Goal: Information Seeking & Learning: Learn about a topic

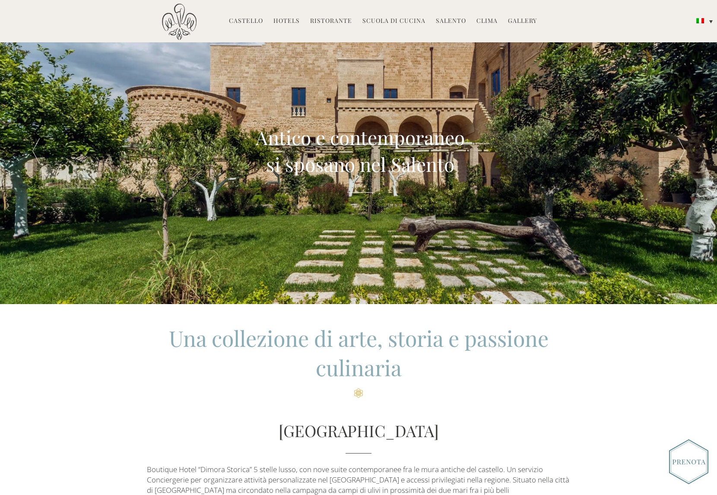
scroll to position [4, 0]
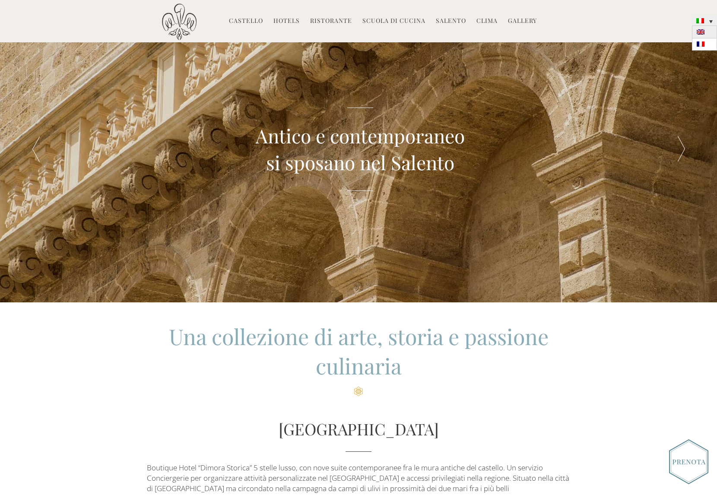
click at [702, 34] on img at bounding box center [701, 31] width 8 height 5
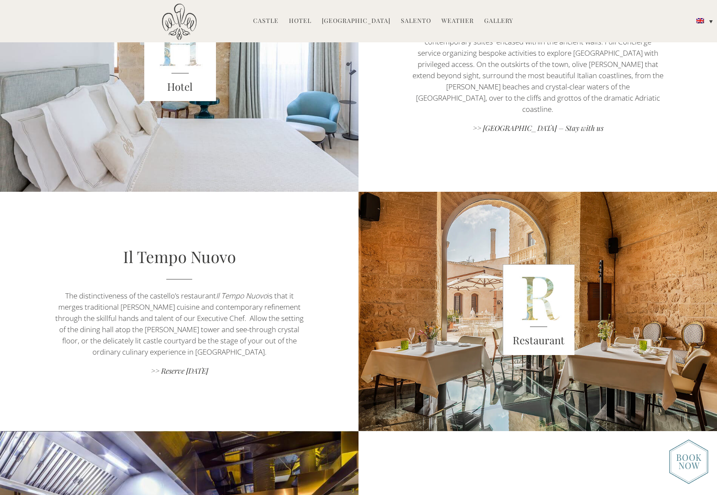
scroll to position [347, 0]
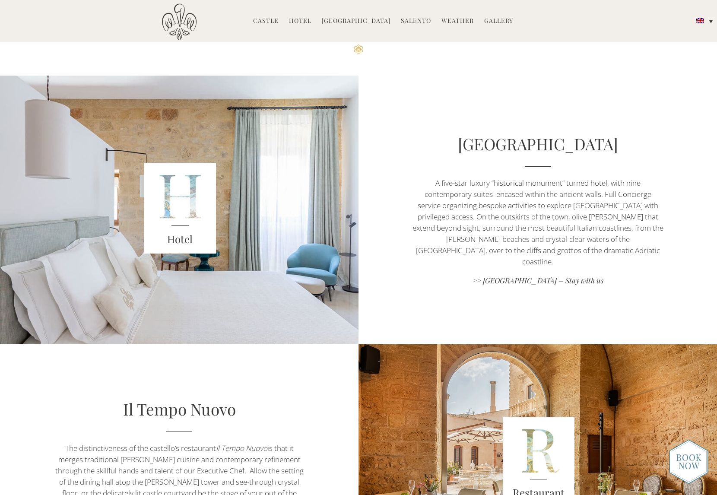
click at [260, 218] on div "Hotel" at bounding box center [179, 210] width 251 height 269
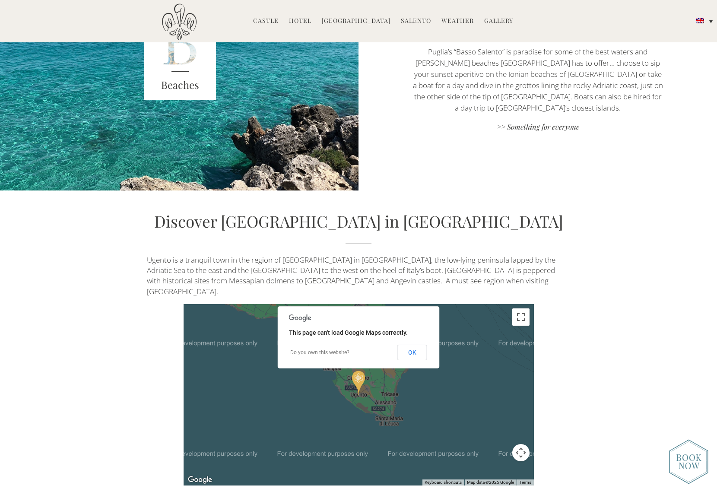
scroll to position [1939, 0]
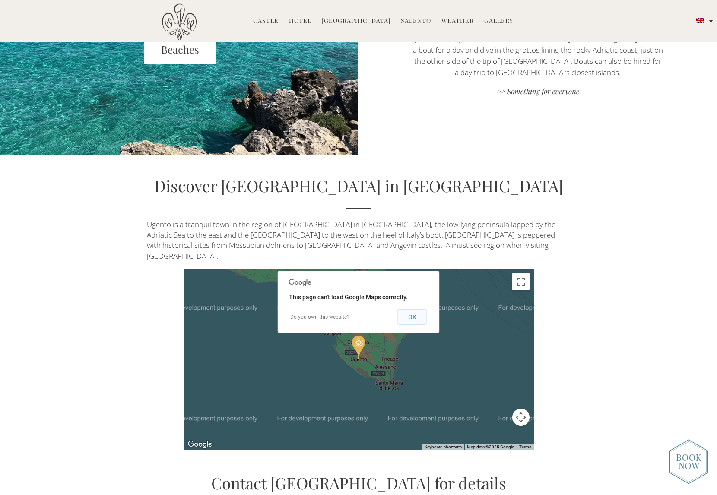
click at [409, 309] on button "OK" at bounding box center [413, 317] width 30 height 16
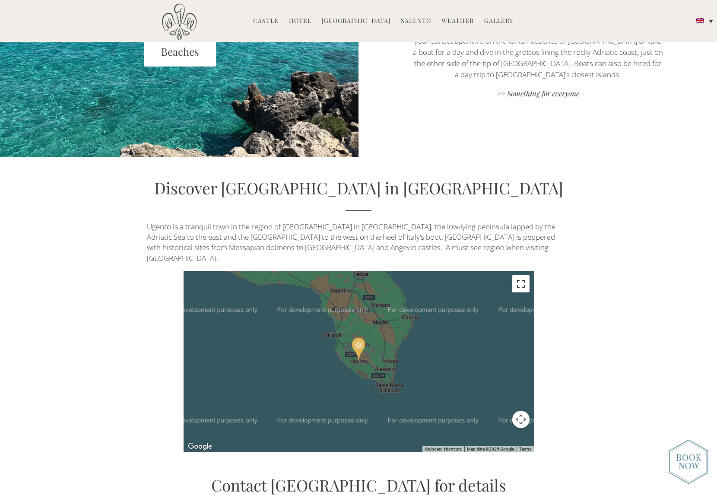
click at [519, 275] on button "Toggle fullscreen view" at bounding box center [521, 283] width 17 height 17
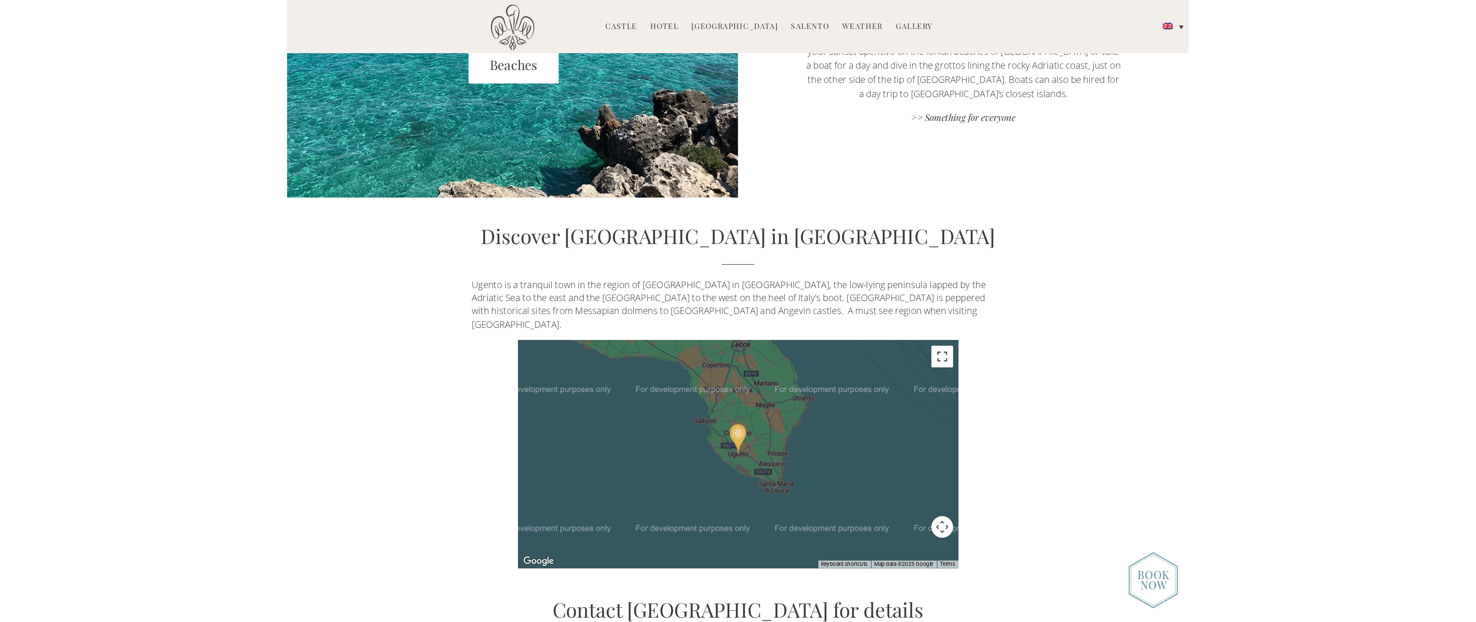
scroll to position [3295, 0]
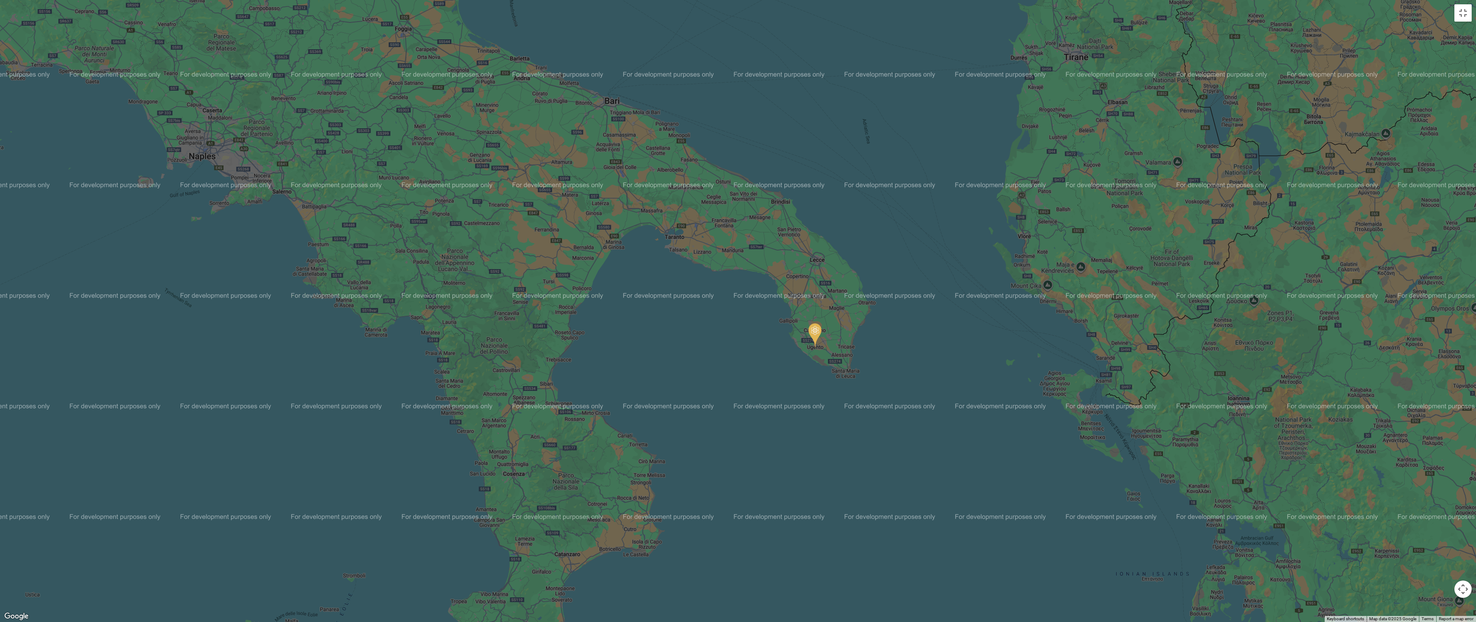
drag, startPoint x: 673, startPoint y: 302, endPoint x: 748, endPoint y: 335, distance: 81.6
click at [717, 302] on div at bounding box center [738, 311] width 1476 height 622
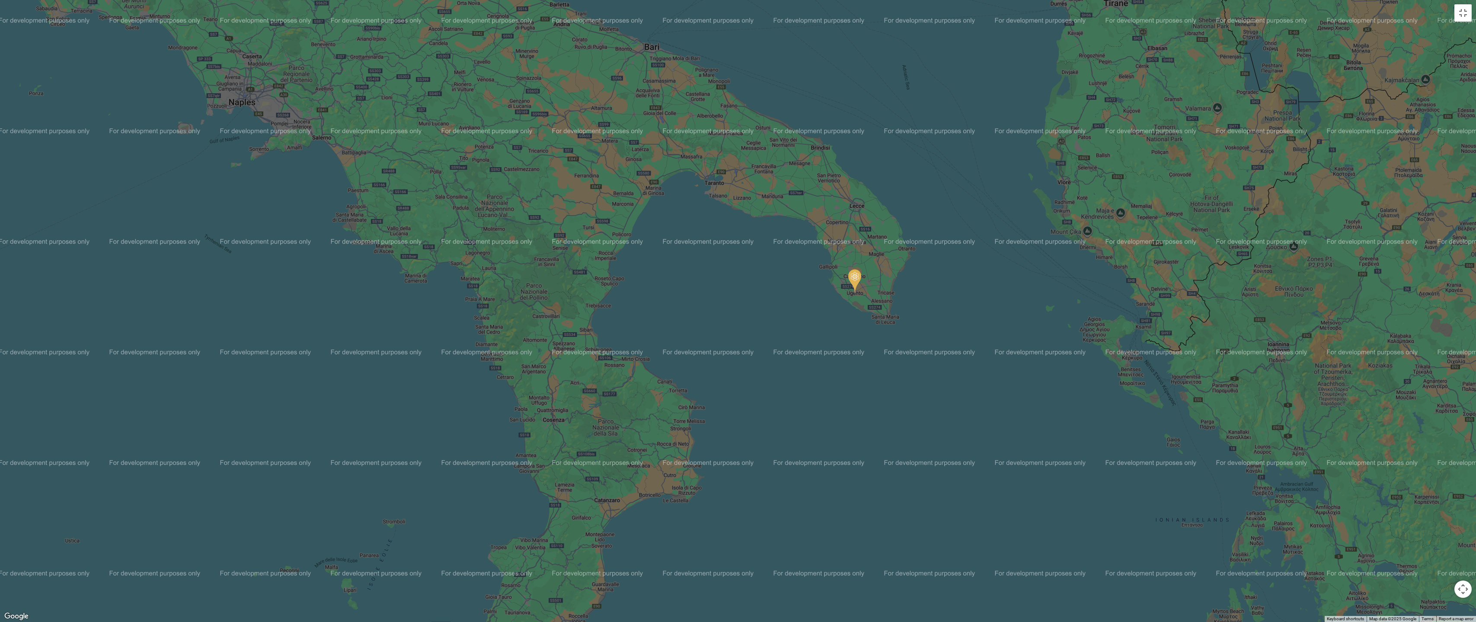
drag, startPoint x: 775, startPoint y: 373, endPoint x: 832, endPoint y: 330, distance: 71.8
click at [717, 329] on div at bounding box center [738, 311] width 1476 height 622
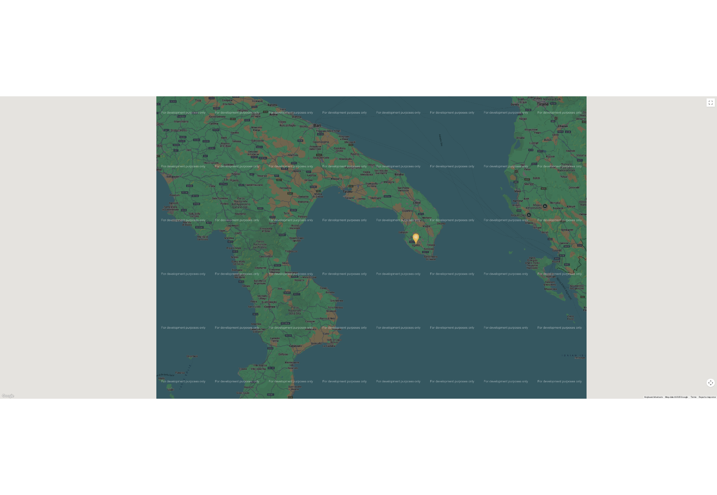
scroll to position [1937, 0]
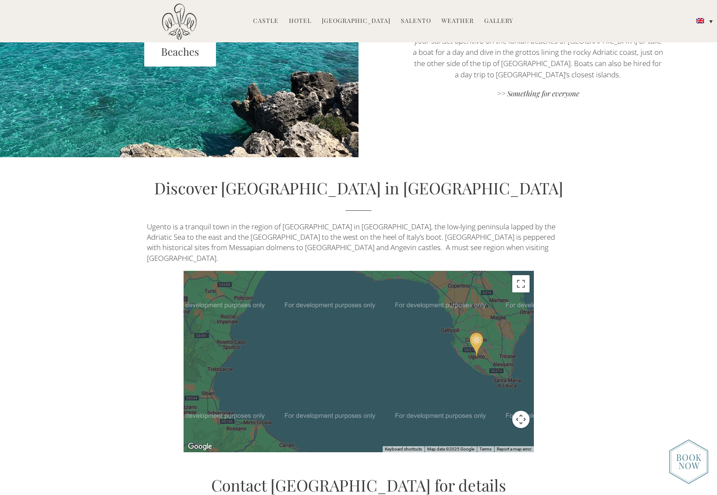
click at [593, 296] on div "Discover Castello di Ugento in Puglia Ugento is a tranquil town in the region o…" at bounding box center [358, 315] width 717 height 276
click at [607, 180] on div "Discover Castello di Ugento in Puglia Ugento is a tranquil town in the region o…" at bounding box center [358, 315] width 717 height 276
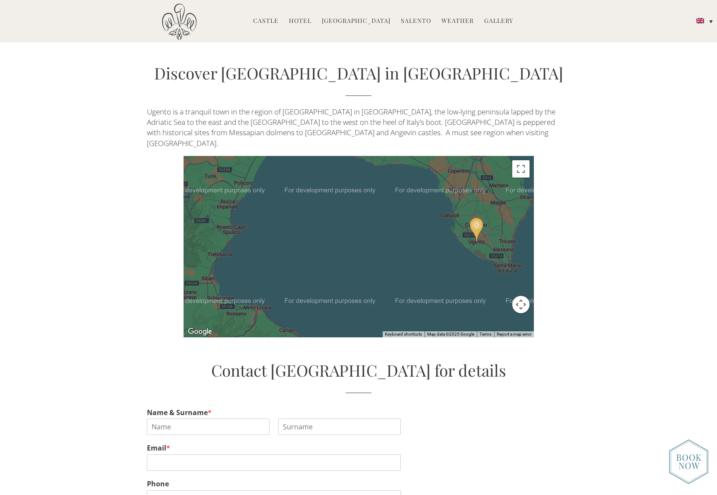
scroll to position [2053, 0]
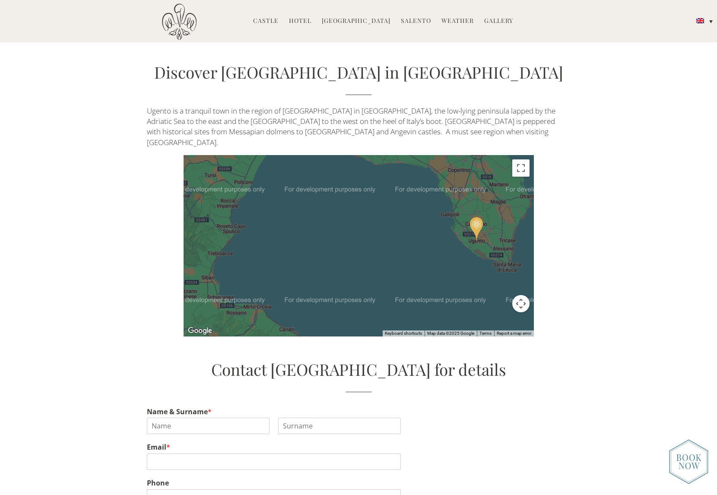
click at [521, 297] on button "Map camera controls" at bounding box center [521, 303] width 17 height 17
click at [579, 165] on div "Discover Castello di Ugento in Puglia Ugento is a tranquil town in the region o…" at bounding box center [358, 199] width 717 height 276
click at [520, 159] on button "Toggle fullscreen view" at bounding box center [521, 167] width 17 height 17
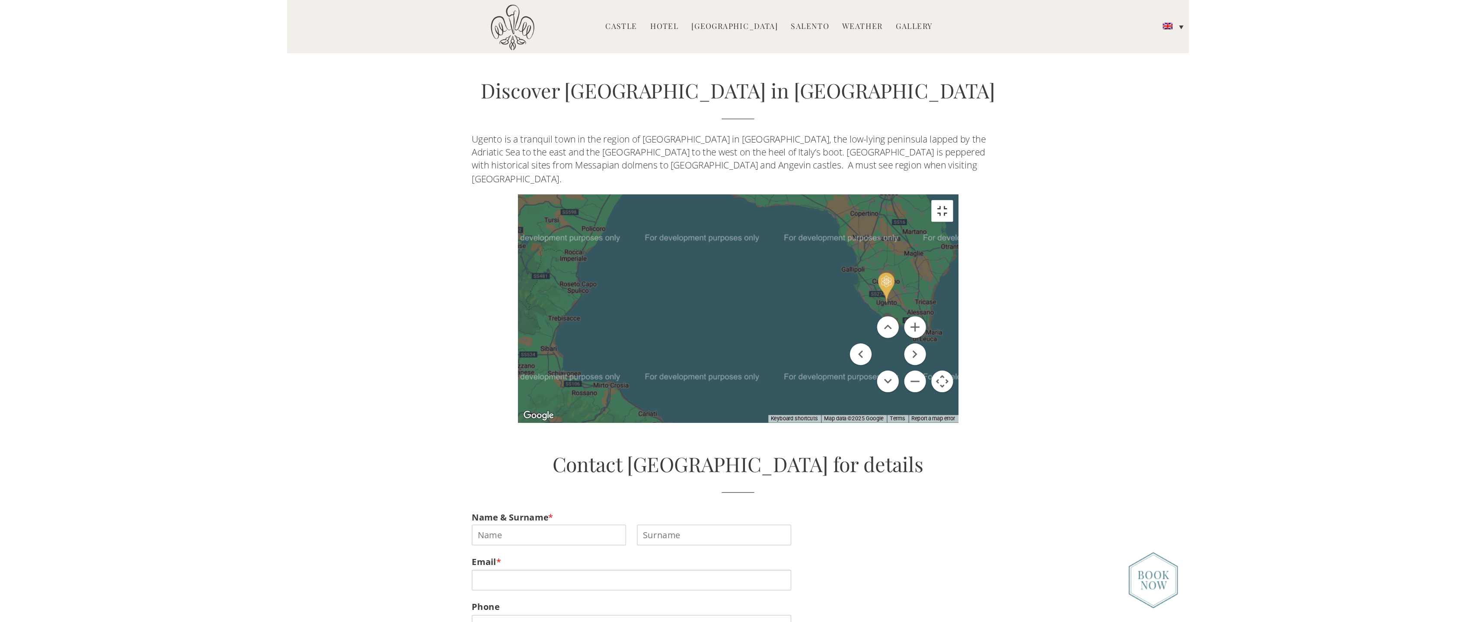
scroll to position [3411, 0]
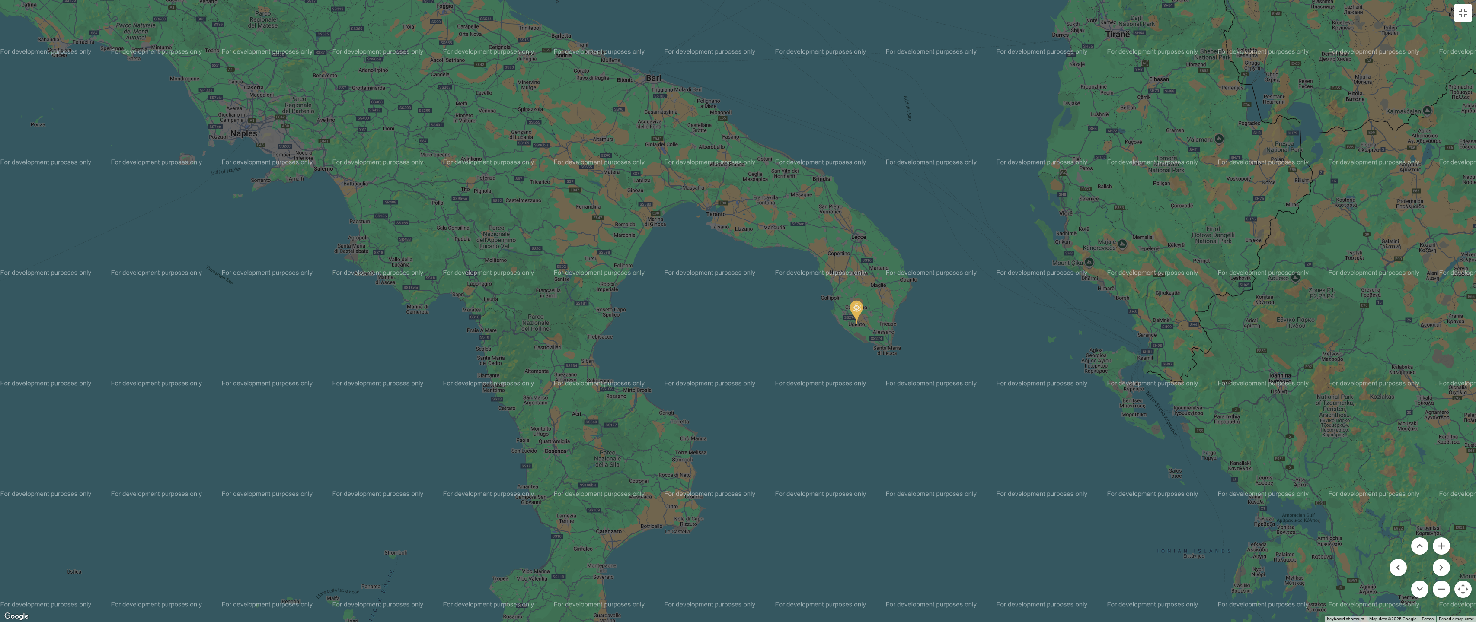
drag, startPoint x: 1041, startPoint y: 102, endPoint x: 1045, endPoint y: 147, distance: 45.6
click at [717, 147] on div at bounding box center [738, 311] width 1476 height 622
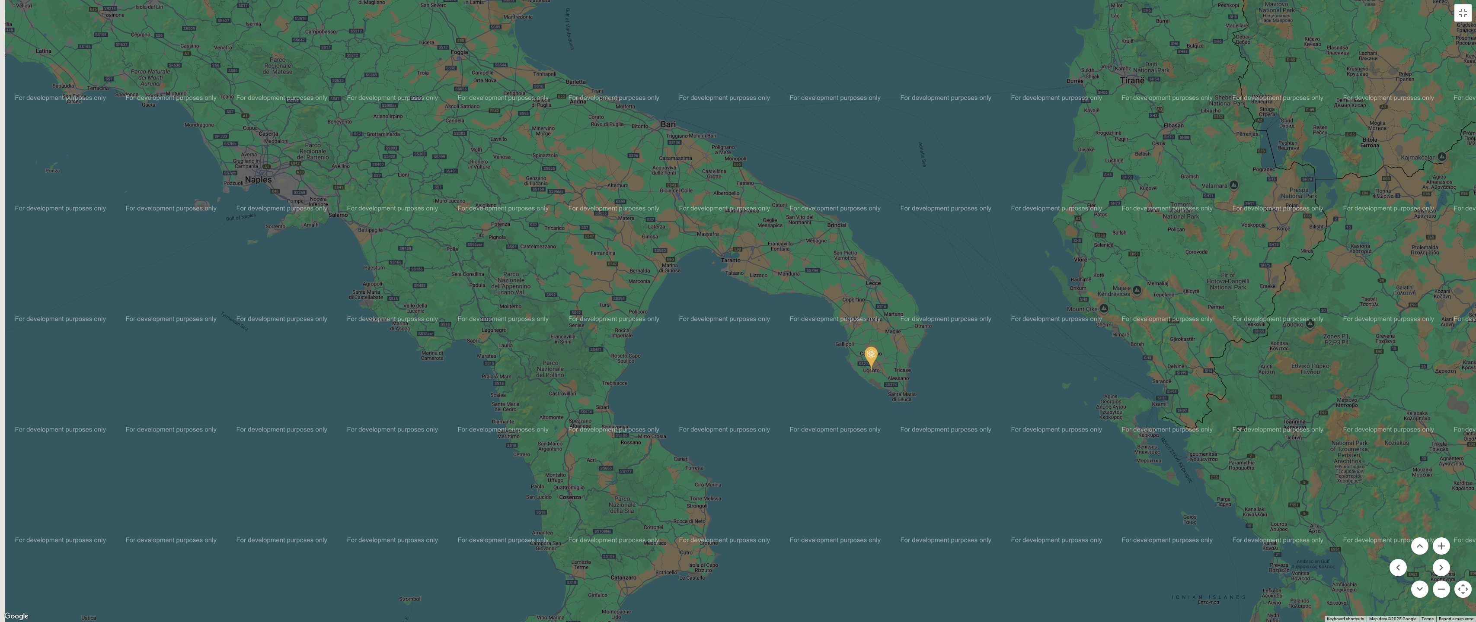
drag, startPoint x: 655, startPoint y: 115, endPoint x: 696, endPoint y: 169, distance: 67.9
click at [695, 169] on div at bounding box center [738, 311] width 1476 height 622
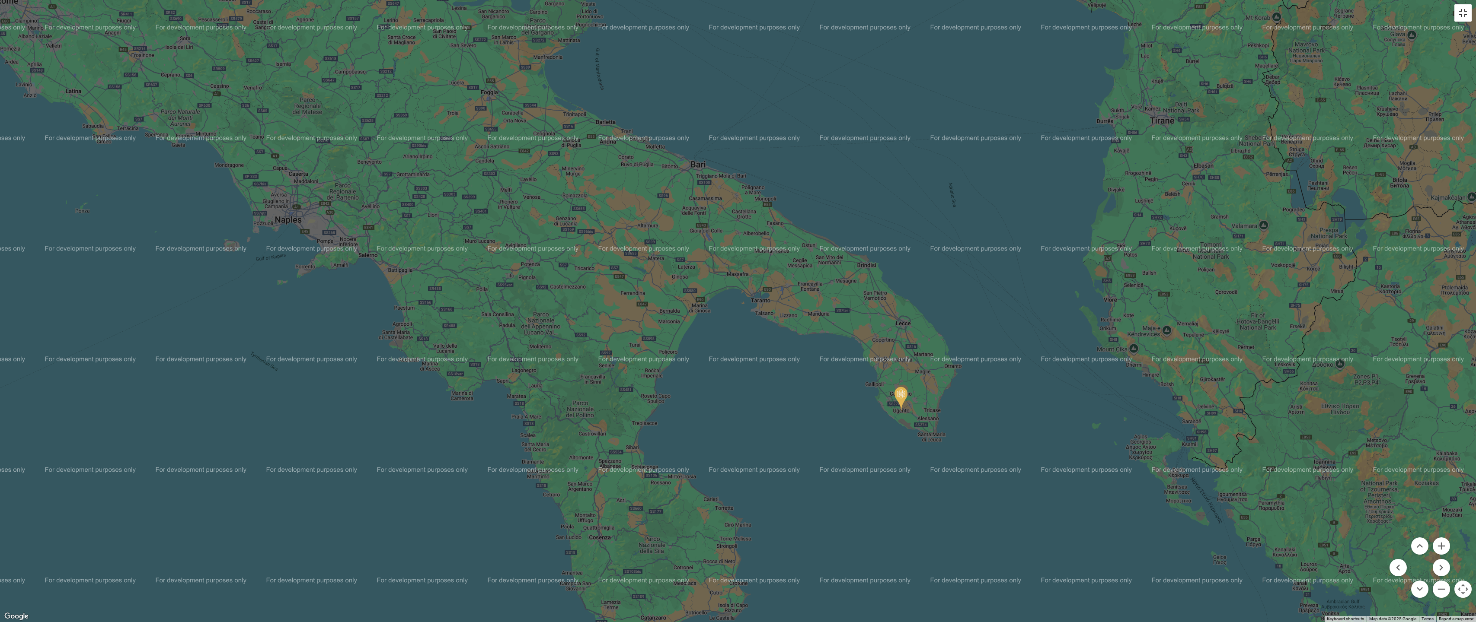
click at [717, 20] on button "Toggle fullscreen view" at bounding box center [1462, 12] width 17 height 17
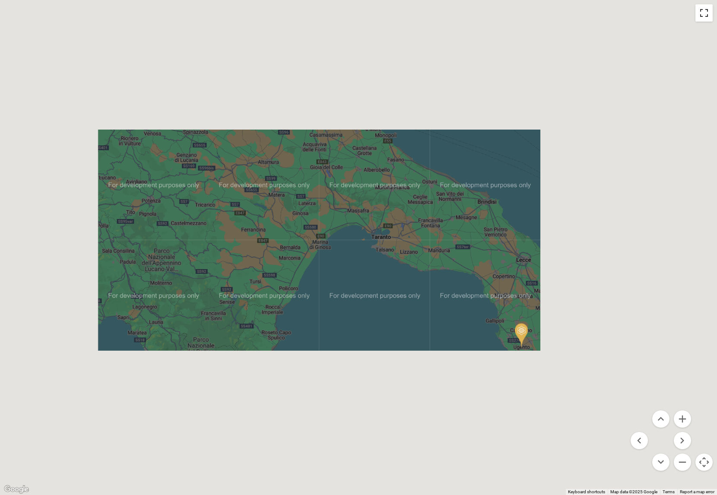
scroll to position [0, 0]
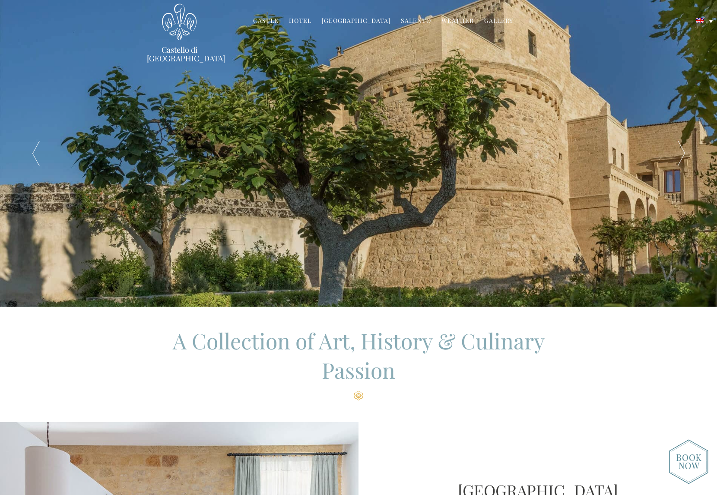
click at [687, 157] on div at bounding box center [682, 153] width 72 height 307
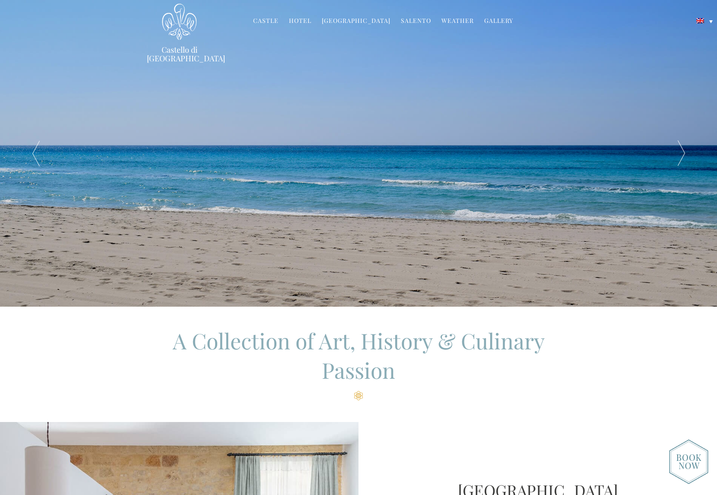
click at [687, 157] on div at bounding box center [682, 153] width 72 height 307
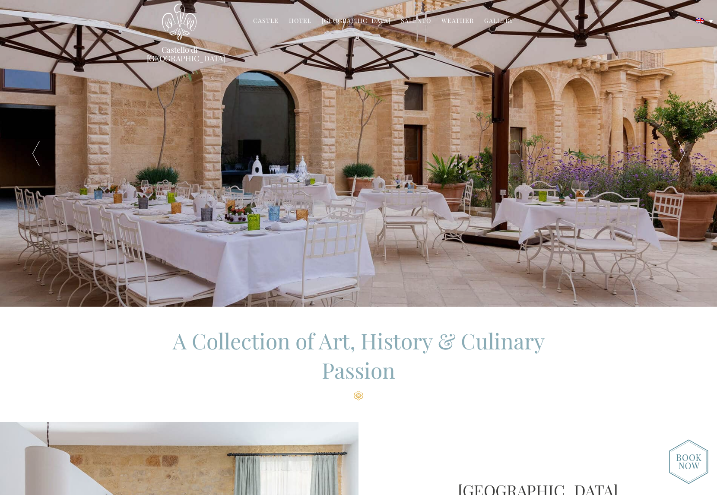
click at [602, 353] on div "A Collection of Art, History & Culinary Passion" at bounding box center [358, 363] width 717 height 74
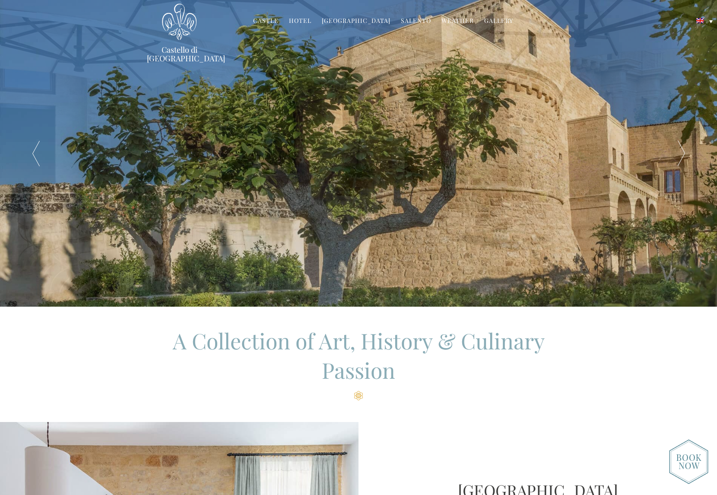
click at [309, 17] on link "Hotel" at bounding box center [300, 21] width 22 height 10
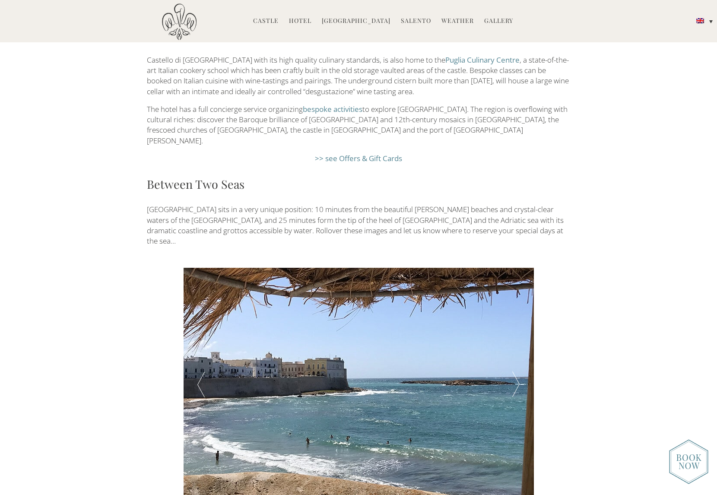
scroll to position [1396, 0]
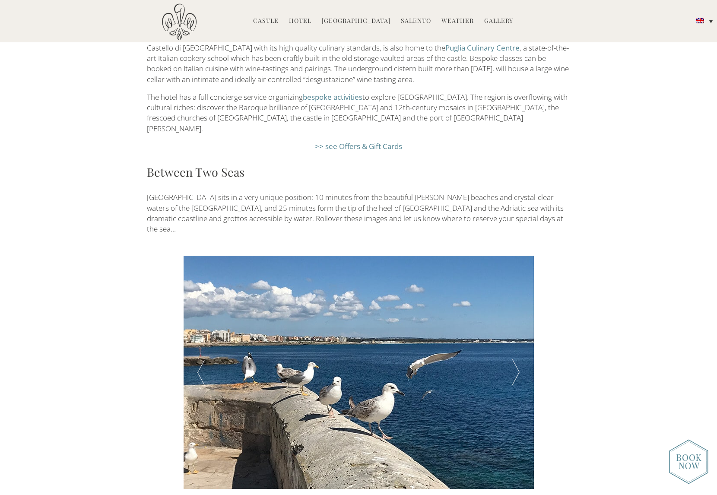
click at [199, 312] on div at bounding box center [201, 372] width 35 height 233
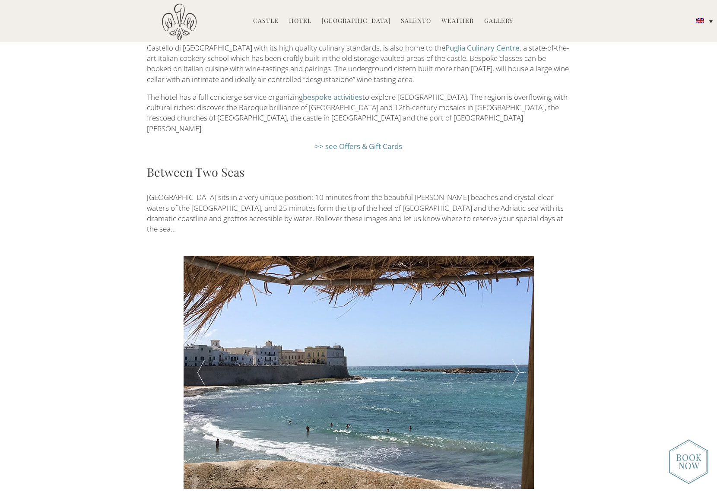
click at [518, 306] on div at bounding box center [516, 372] width 35 height 233
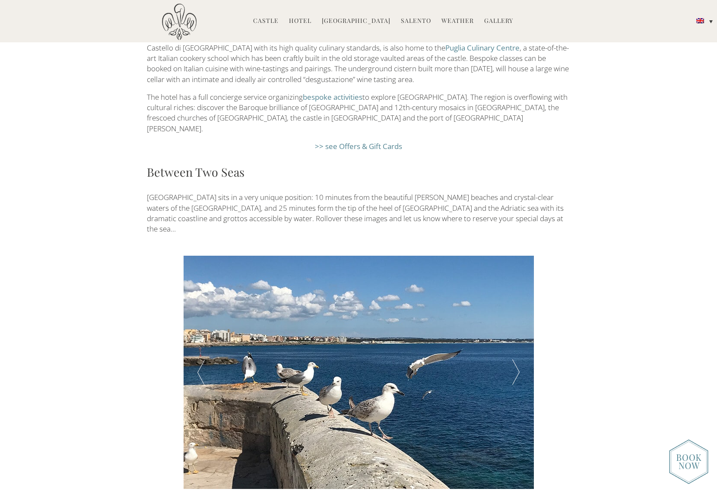
click at [518, 306] on div at bounding box center [516, 372] width 35 height 233
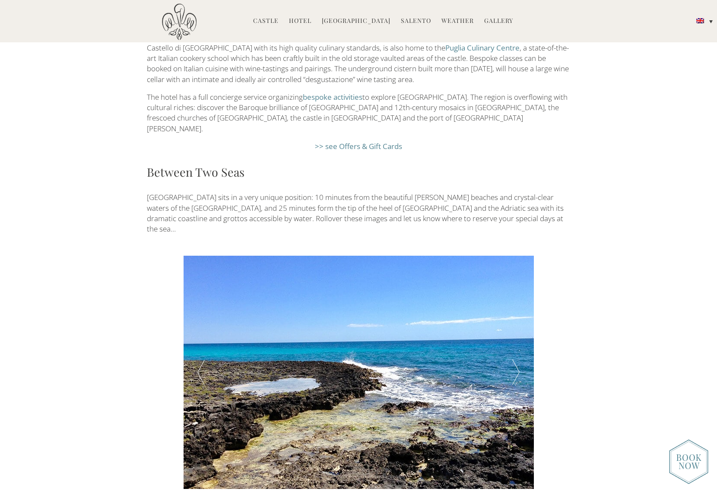
click at [518, 306] on div at bounding box center [516, 372] width 35 height 233
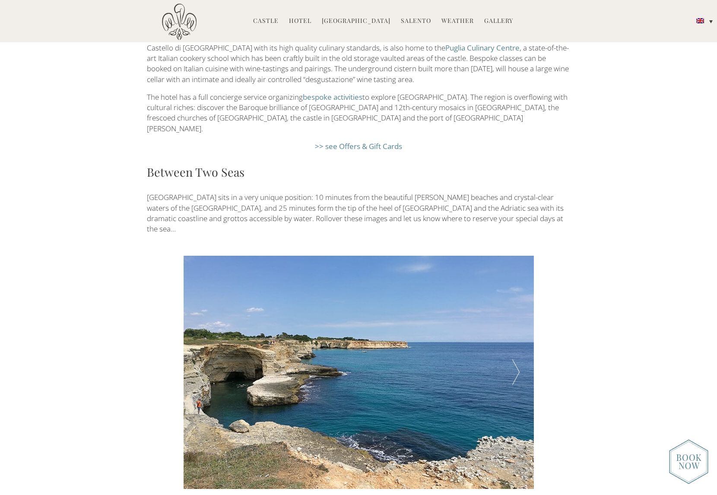
click at [518, 306] on div at bounding box center [516, 372] width 35 height 233
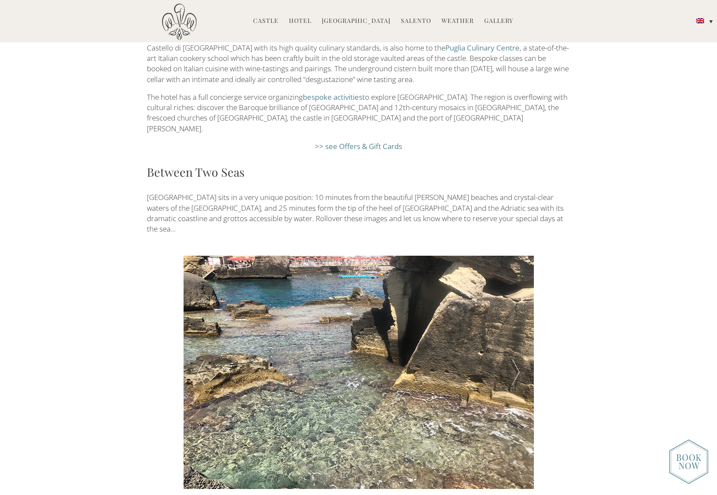
click at [518, 306] on div at bounding box center [516, 372] width 35 height 233
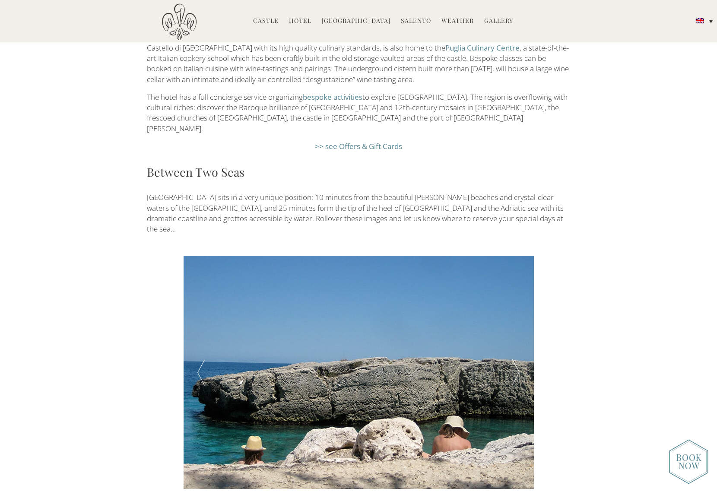
click at [518, 306] on div at bounding box center [516, 372] width 35 height 233
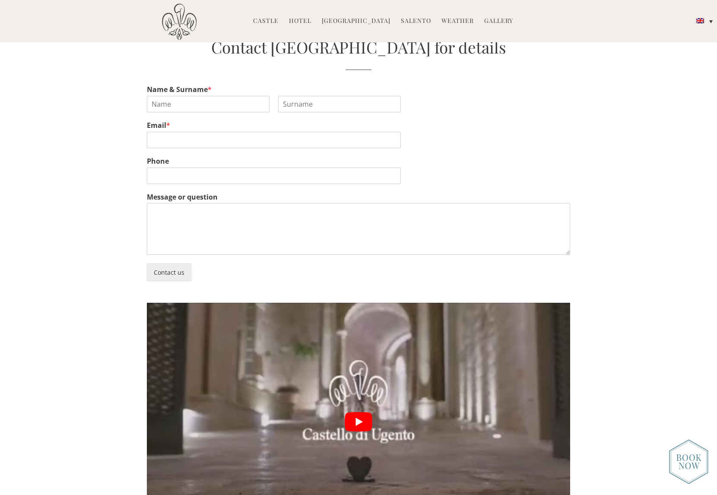
scroll to position [2006, 0]
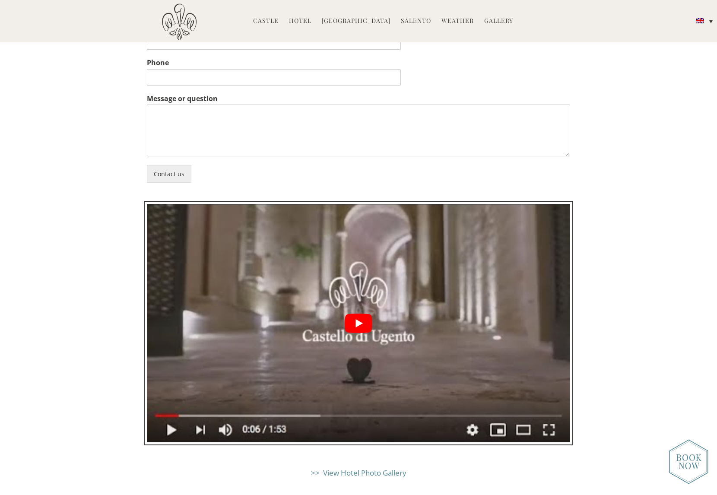
click at [348, 261] on button "play Youtube video" at bounding box center [359, 323] width 424 height 238
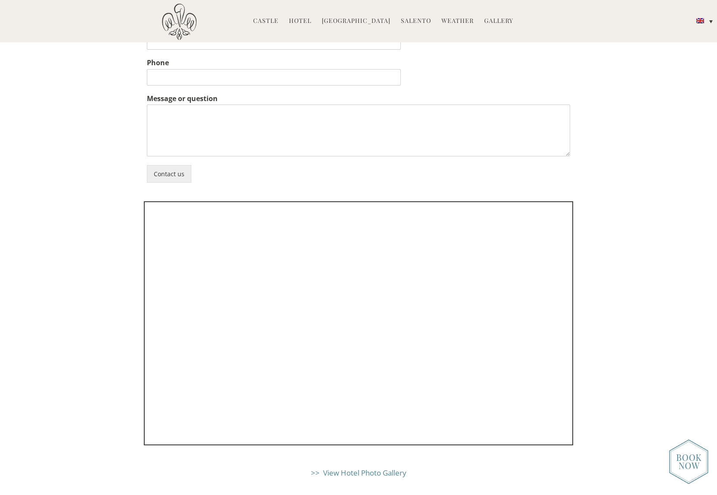
drag, startPoint x: 647, startPoint y: 266, endPoint x: 641, endPoint y: 299, distance: 33.3
click at [647, 266] on div ">> View Hotel Photo Gallery" at bounding box center [358, 341] width 717 height 274
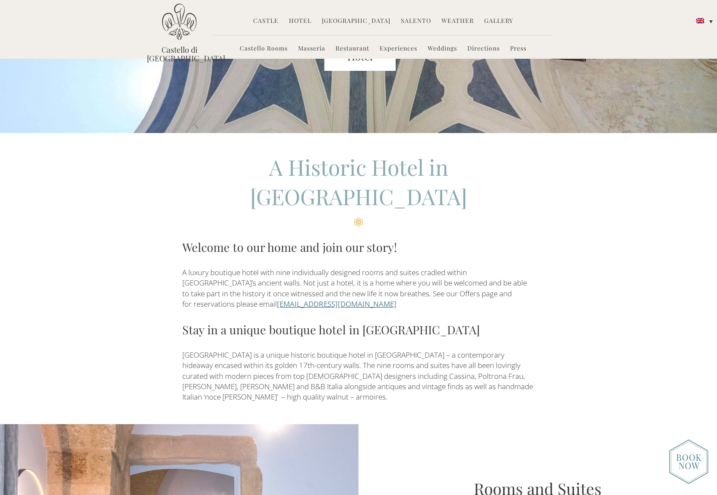
scroll to position [0, 0]
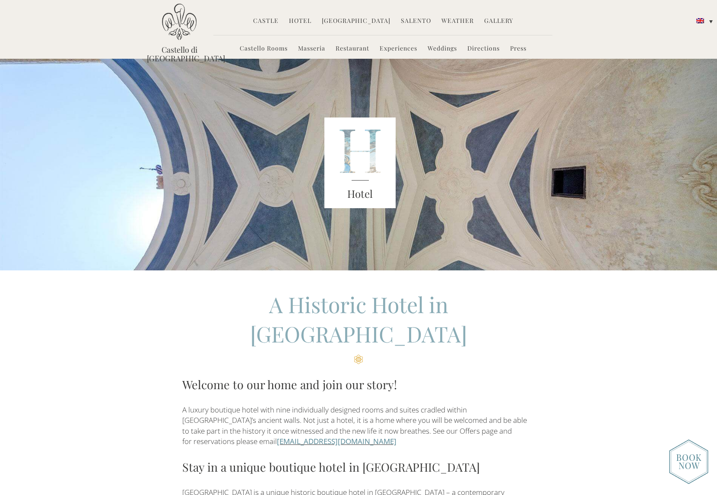
click at [264, 50] on link "Castello Rooms" at bounding box center [264, 49] width 48 height 10
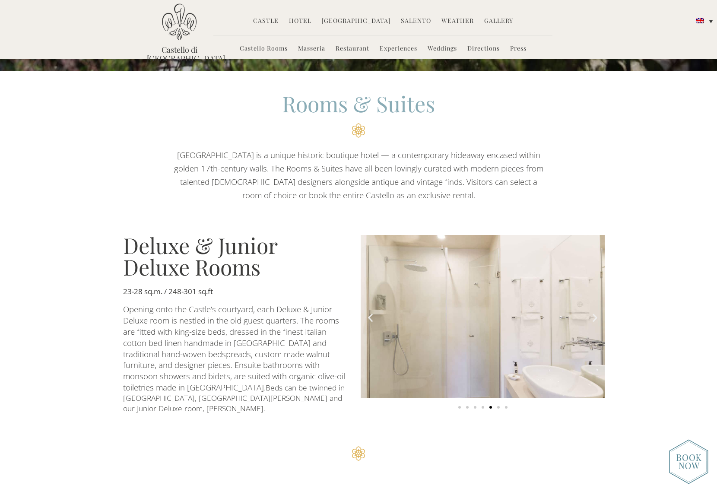
scroll to position [482, 0]
